Goal: Transaction & Acquisition: Purchase product/service

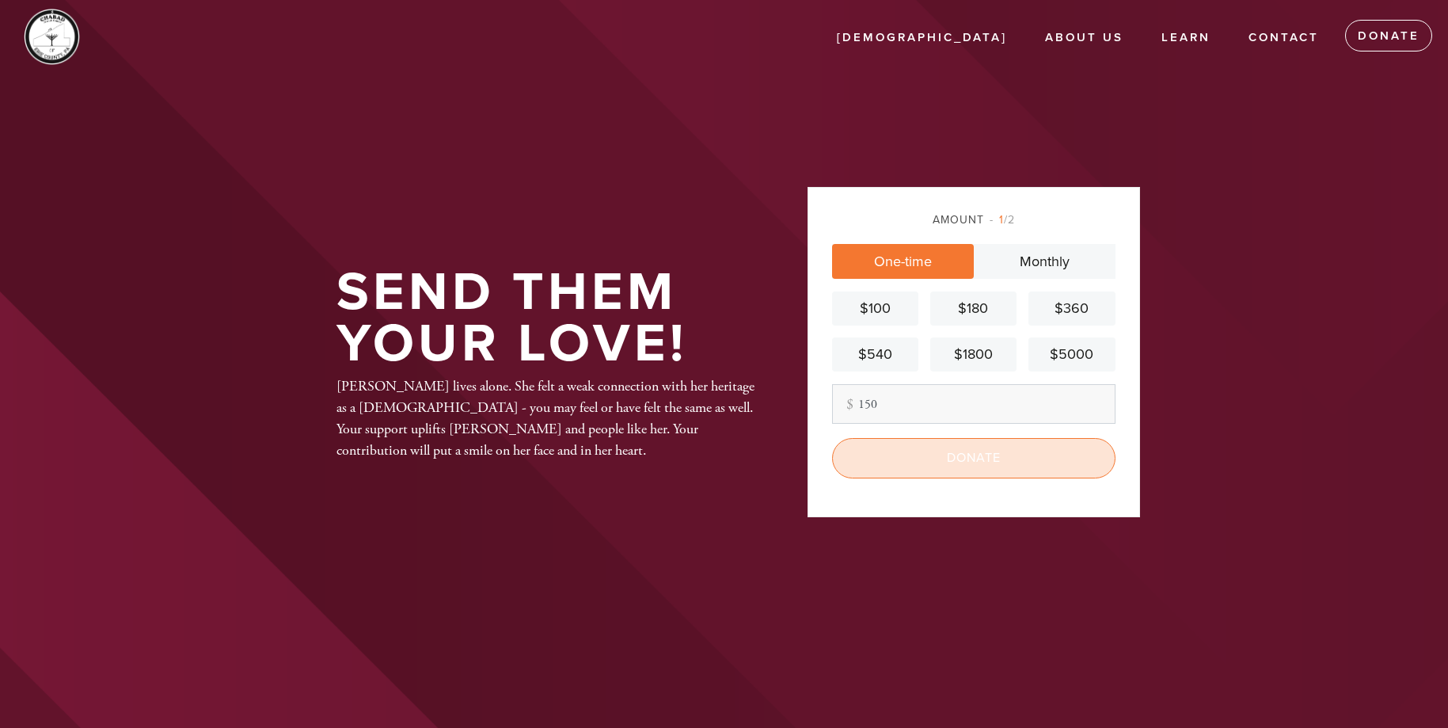
type input "150"
click at [965, 451] on input "Donate" at bounding box center [973, 458] width 283 height 40
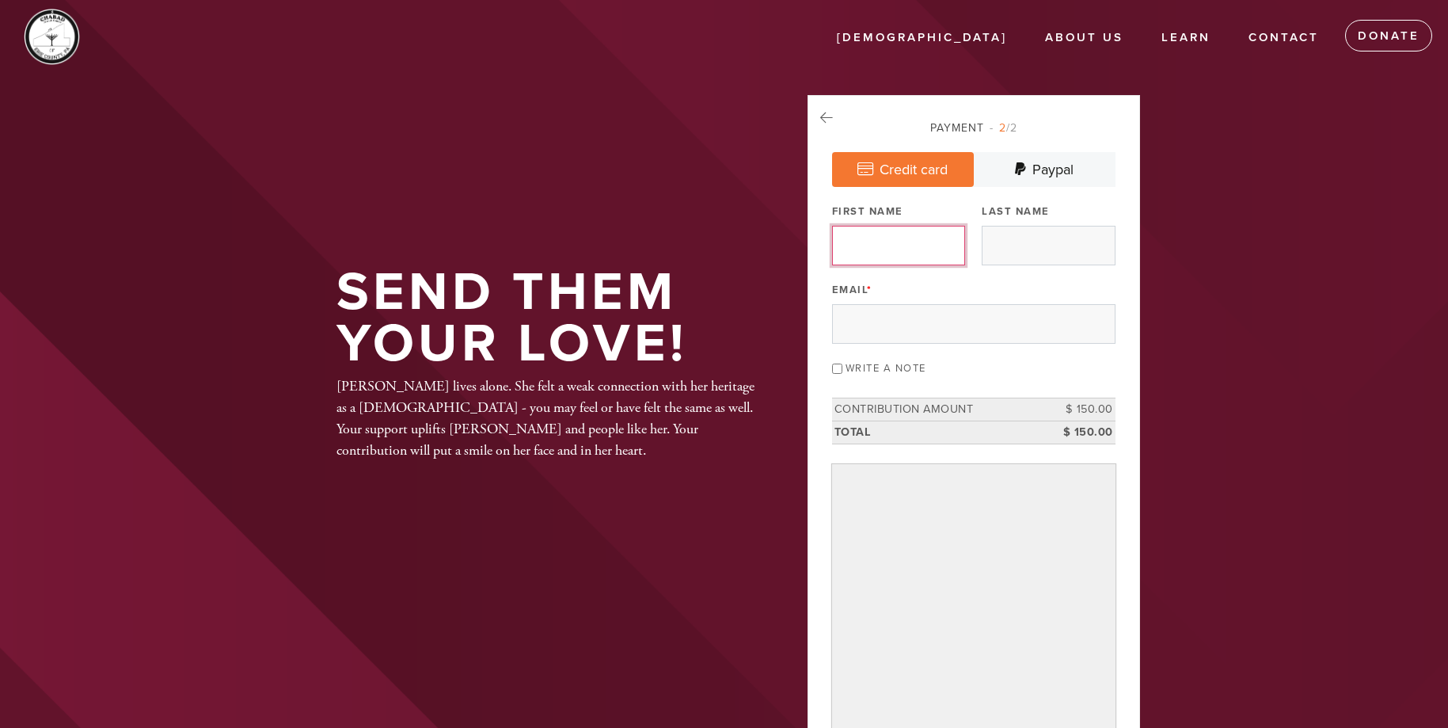
click at [915, 237] on input "First Name" at bounding box center [898, 246] width 133 height 40
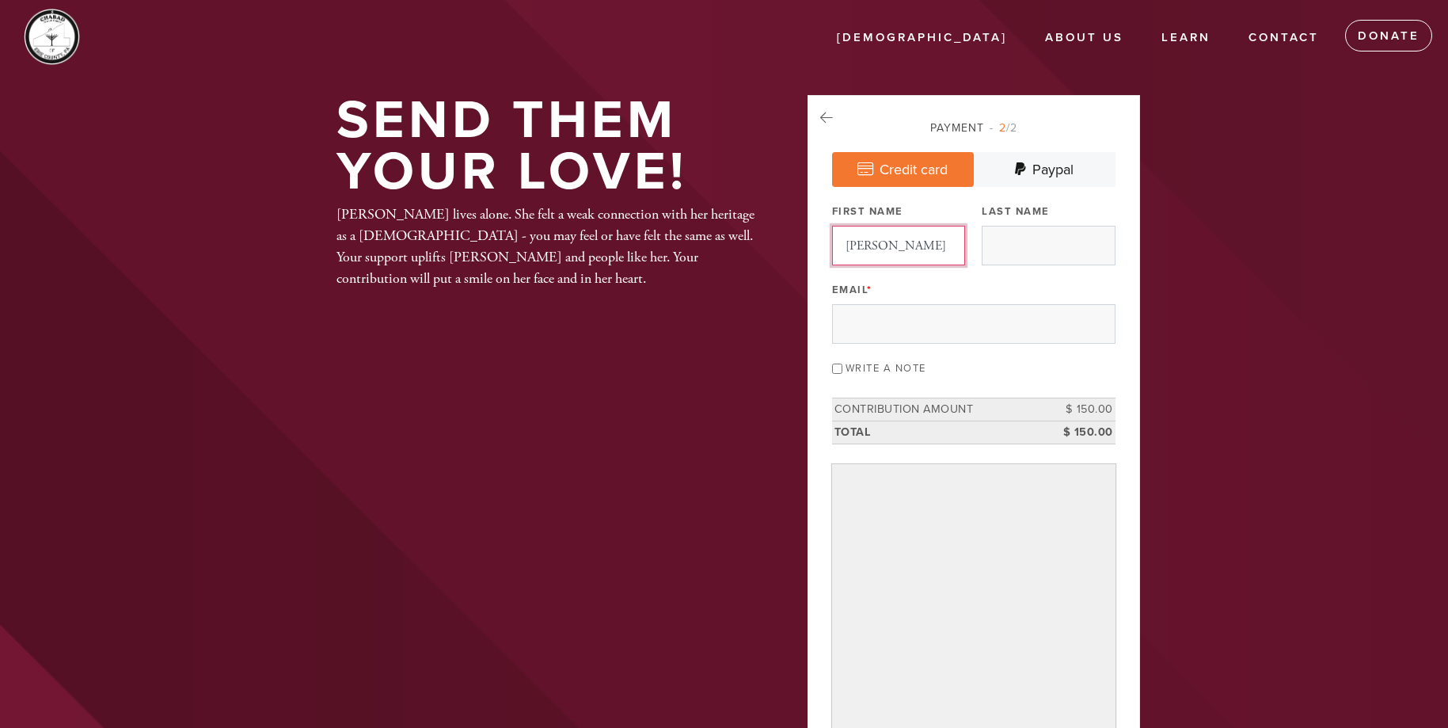
type input "[PERSON_NAME]"
click at [853, 317] on input "Email *" at bounding box center [973, 324] width 283 height 40
type input "[PERSON_NAME][EMAIL_ADDRESS][DOMAIN_NAME]"
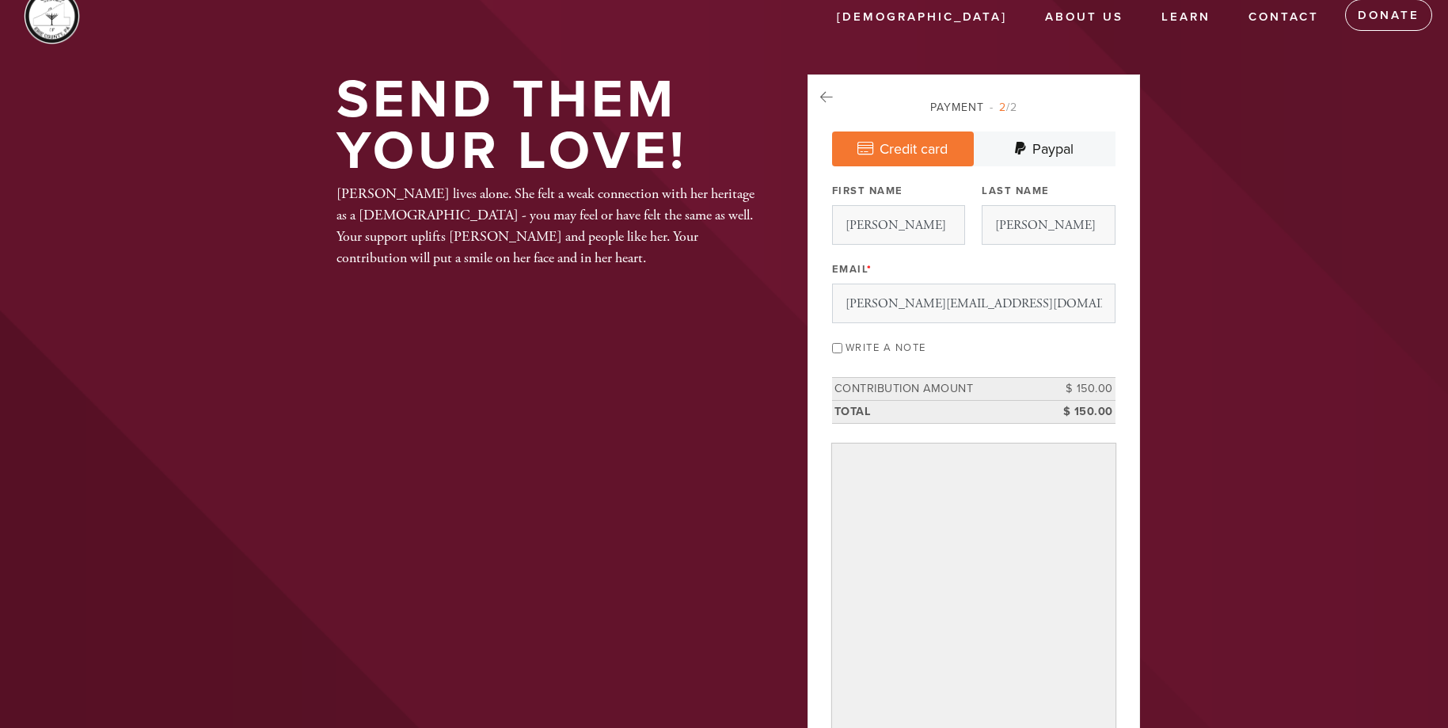
scroll to position [475, 0]
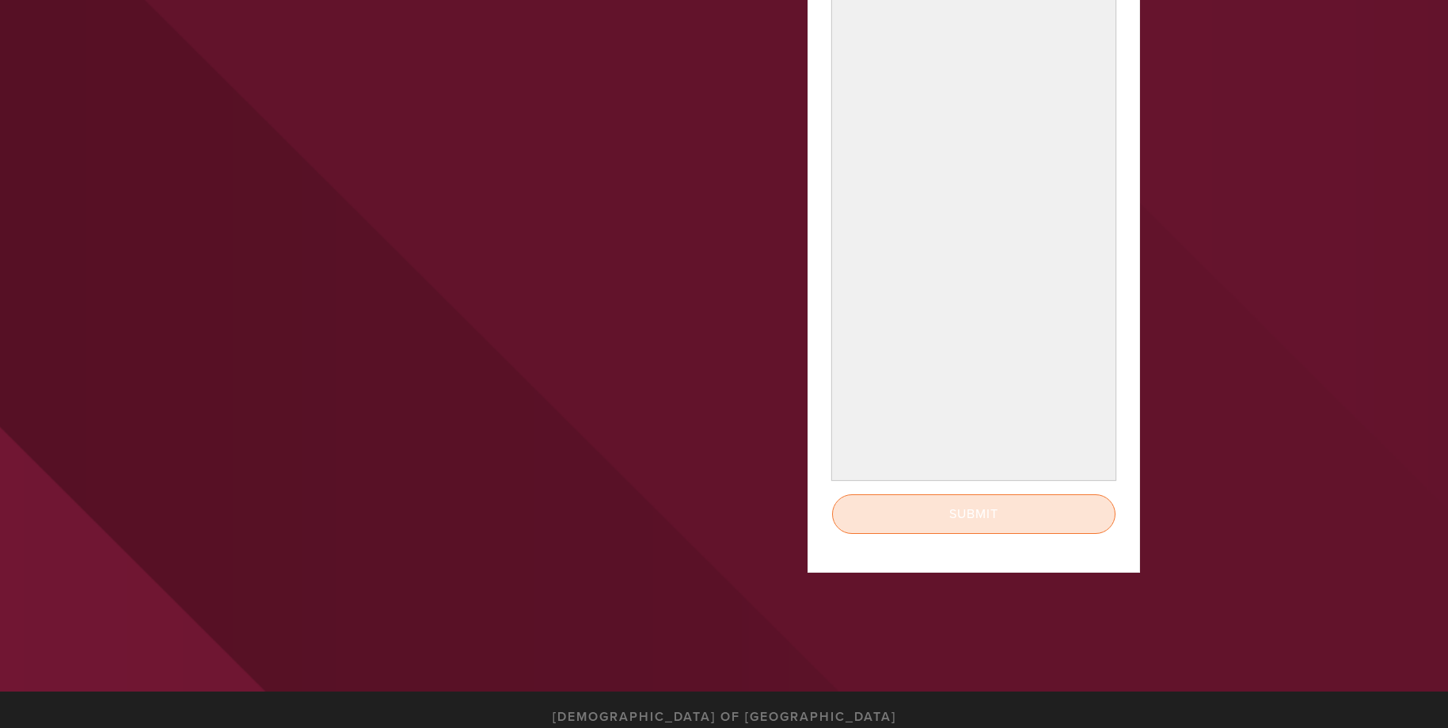
click at [978, 504] on input "Submit" at bounding box center [973, 514] width 283 height 40
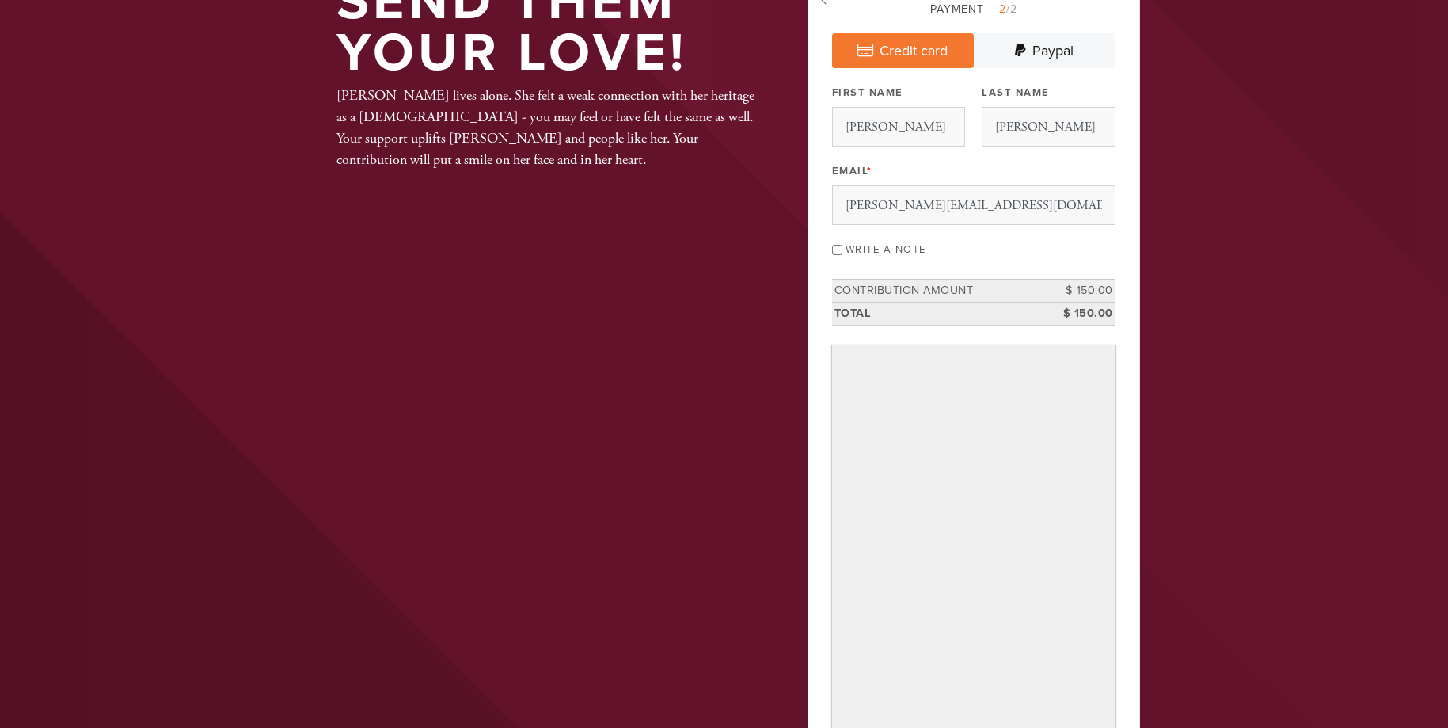
scroll to position [0, 0]
